Goal: Find specific page/section: Find specific page/section

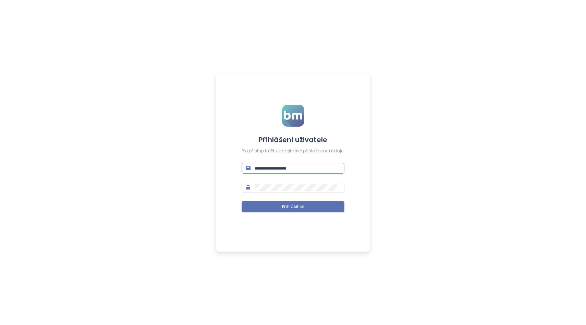
click at [260, 168] on input "text" at bounding box center [298, 168] width 86 height 8
type input "**********"
click at [295, 203] on span "Přihlásit se" at bounding box center [293, 206] width 22 height 7
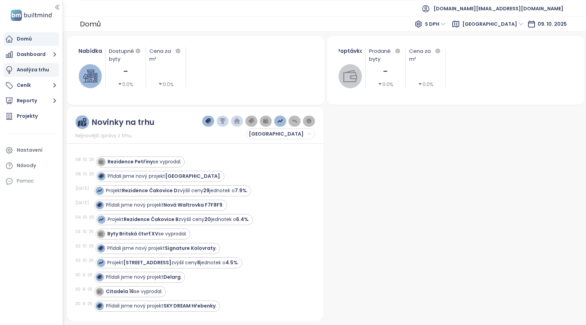
click at [40, 70] on div "Analýza trhu" at bounding box center [33, 69] width 32 height 9
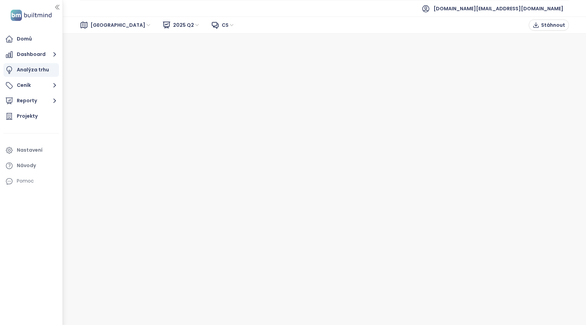
click at [97, 25] on span "Brno" at bounding box center [120, 25] width 61 height 10
click at [101, 51] on div "Praha" at bounding box center [121, 50] width 55 height 8
click at [173, 26] on span "2025 Q2" at bounding box center [186, 25] width 27 height 10
click at [173, 25] on span "2025 Q2" at bounding box center [186, 25] width 27 height 10
